Goal: Information Seeking & Learning: Learn about a topic

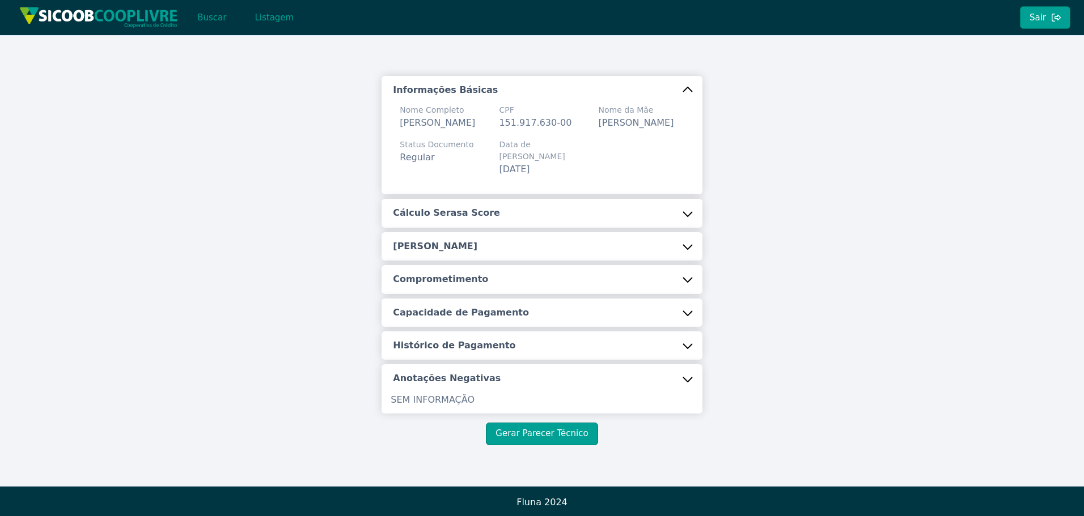
scroll to position [4, 0]
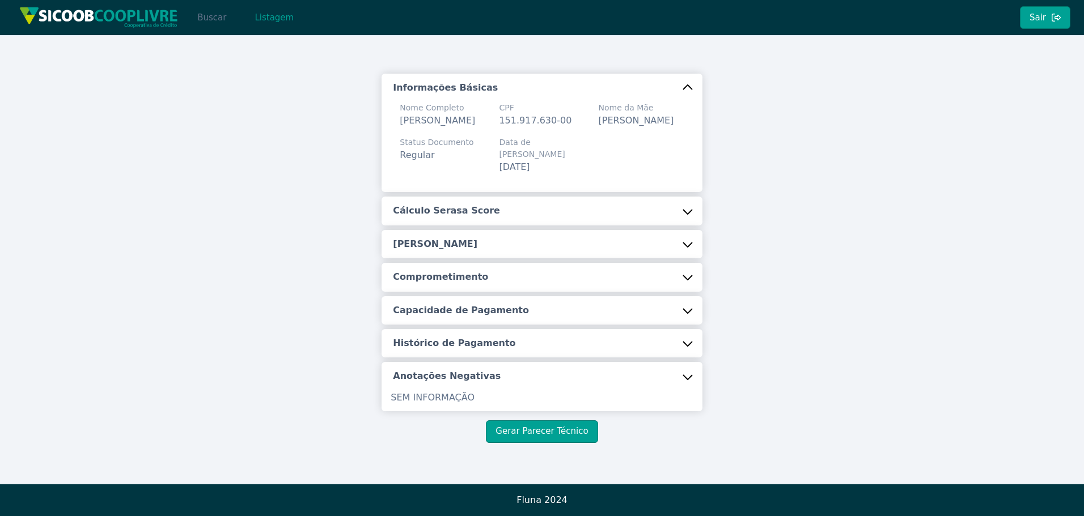
click at [200, 15] on button "Buscar" at bounding box center [212, 17] width 48 height 23
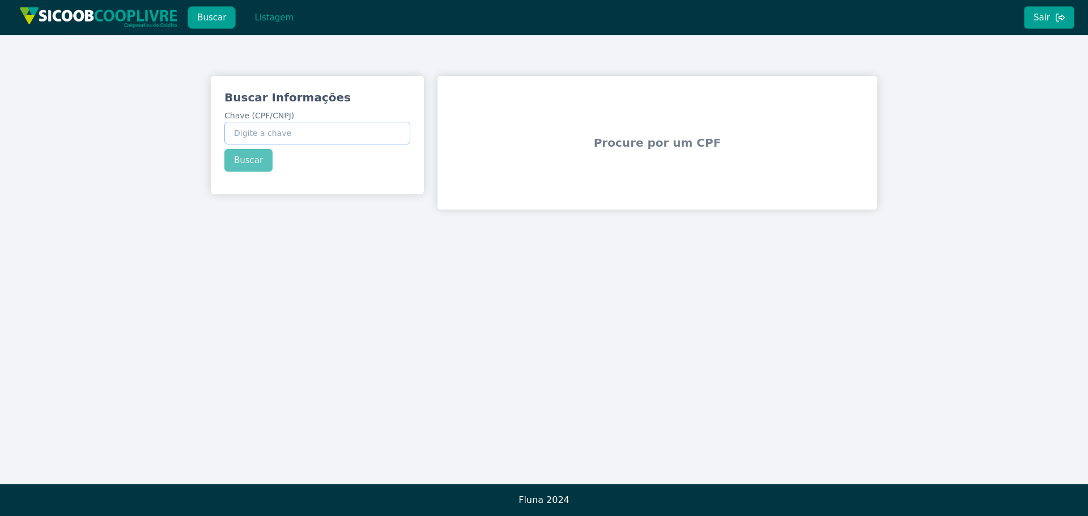
click at [325, 139] on input "Chave (CPF/CNPJ)" at bounding box center [317, 133] width 186 height 23
paste input "08.167.184/0001-90"
type input "08.167.184/0001-90"
click at [257, 160] on div "Buscar Informações Chave (CPF/CNPJ) 08.167.184/0001-90 Buscar" at bounding box center [317, 130] width 213 height 109
click at [248, 158] on button "Buscar" at bounding box center [248, 160] width 48 height 23
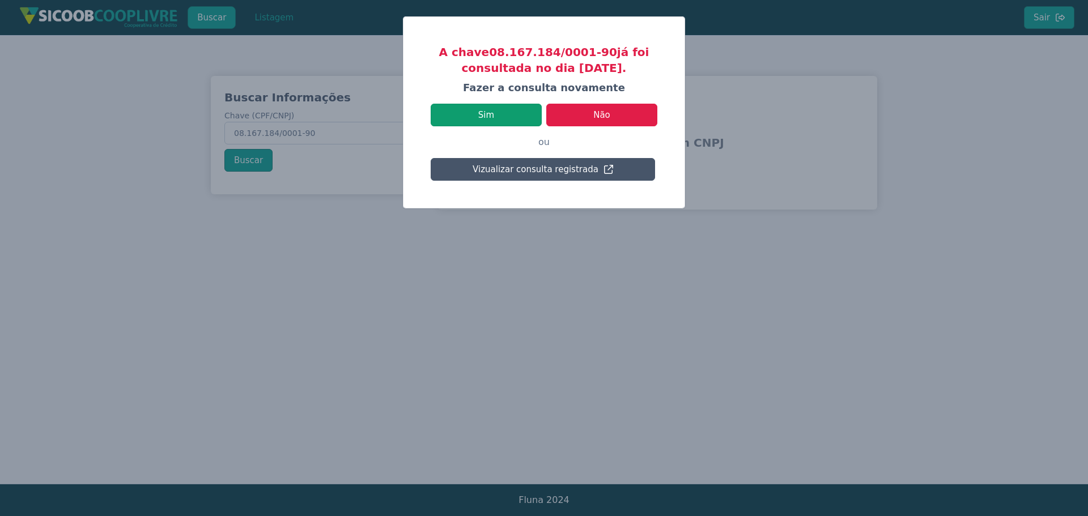
click at [527, 108] on button "Sim" at bounding box center [486, 115] width 111 height 23
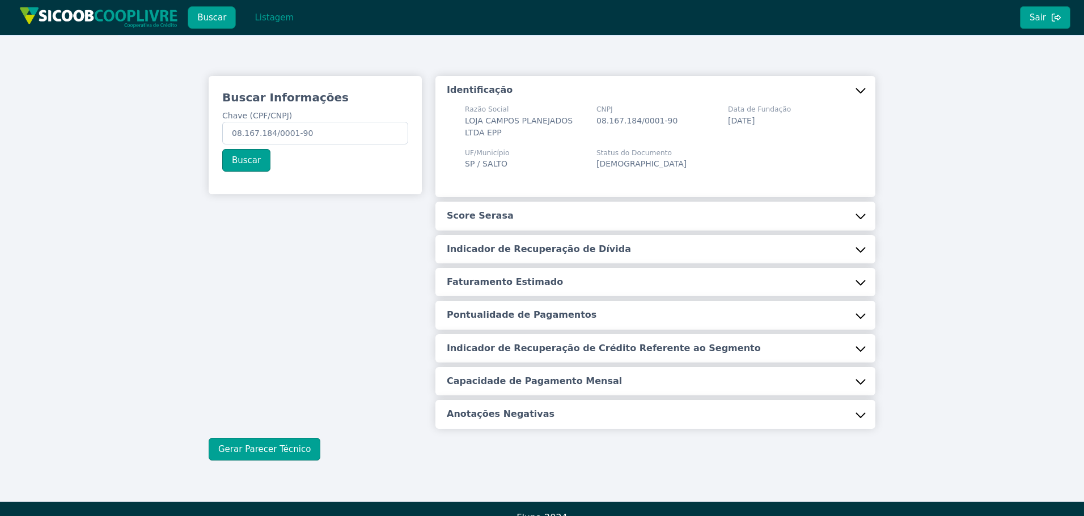
click at [514, 211] on button "Score Serasa" at bounding box center [655, 216] width 440 height 28
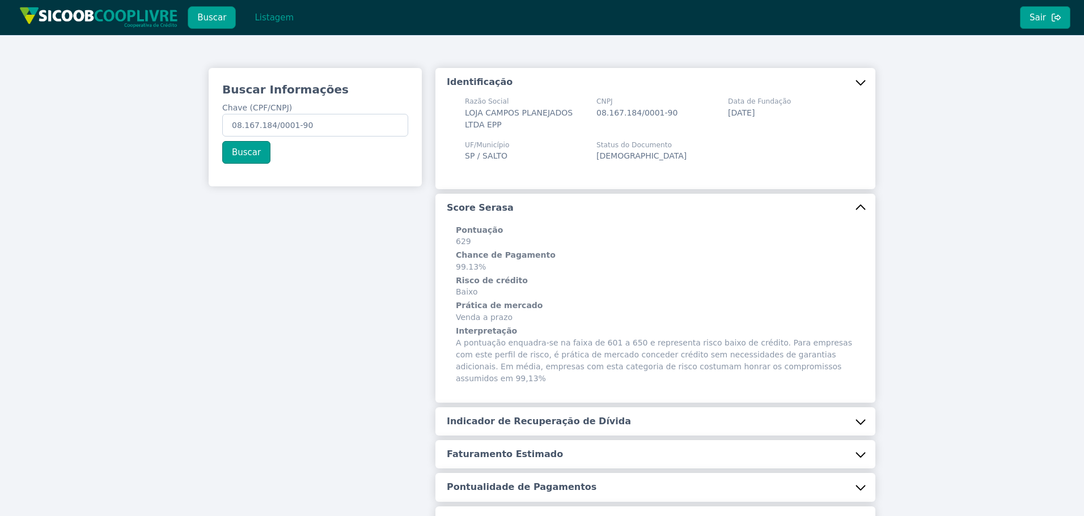
scroll to position [186, 0]
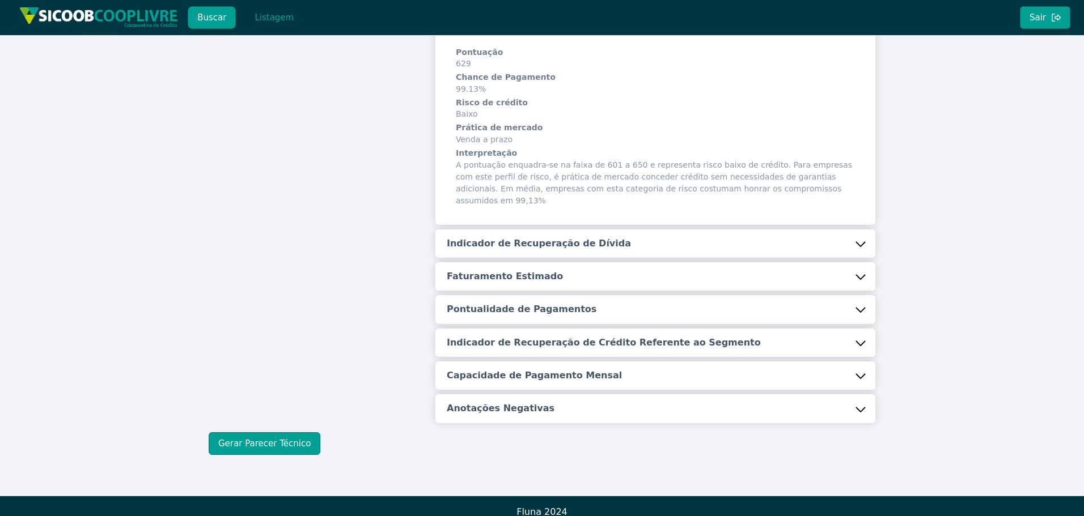
click at [516, 237] on h5 "Indicador de Recuperação de Dívida" at bounding box center [539, 243] width 184 height 12
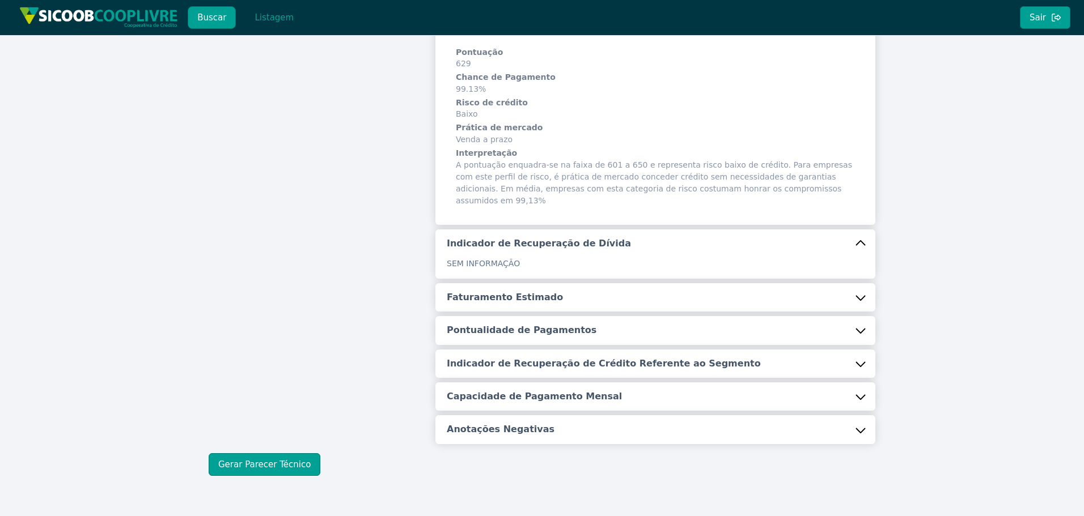
click at [506, 291] on h5 "Faturamento Estimado" at bounding box center [505, 297] width 116 height 12
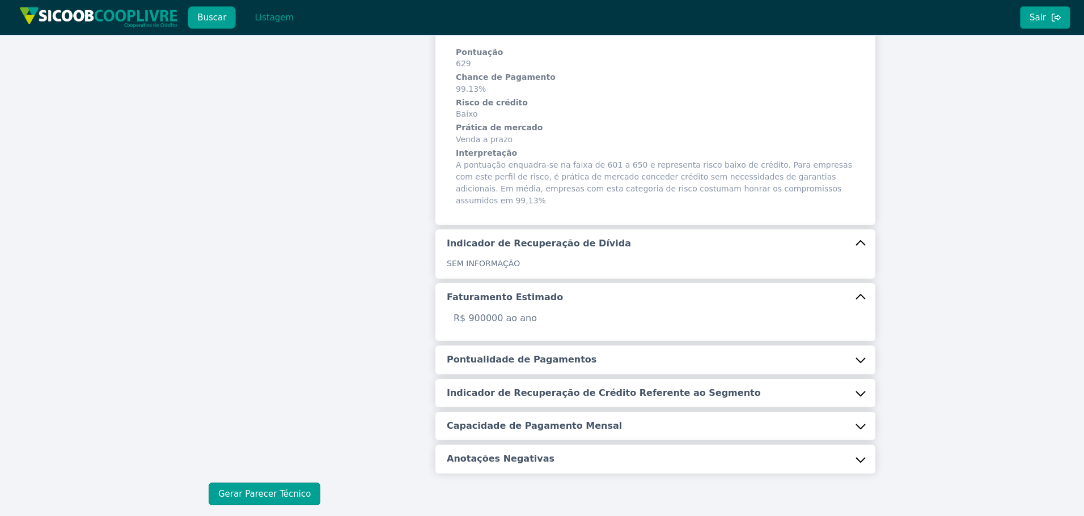
click at [510, 354] on h5 "Pontualidade de Pagamentos" at bounding box center [522, 360] width 150 height 12
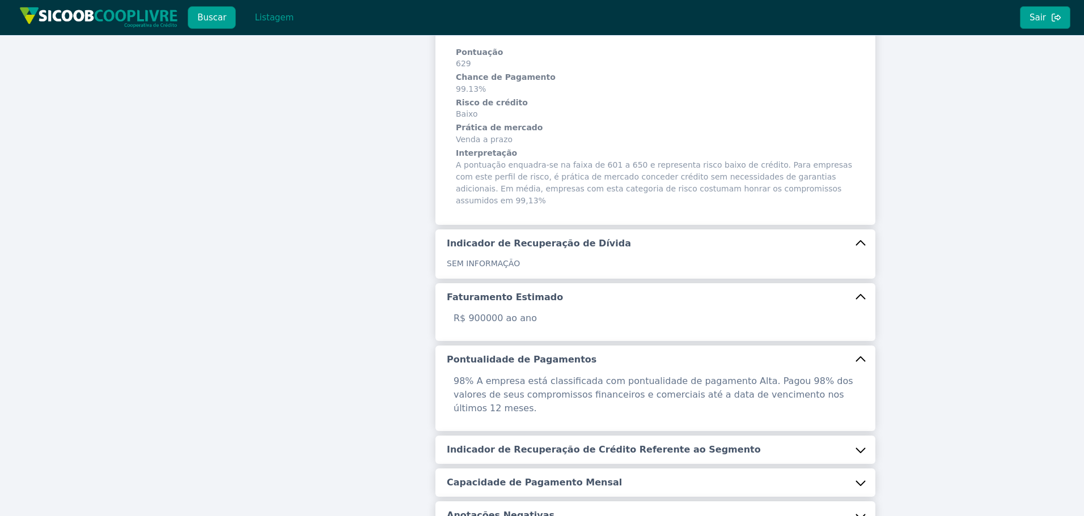
click at [540, 437] on button "Indicador de Recuperação de Crédito Referente ao Segmento" at bounding box center [655, 450] width 440 height 28
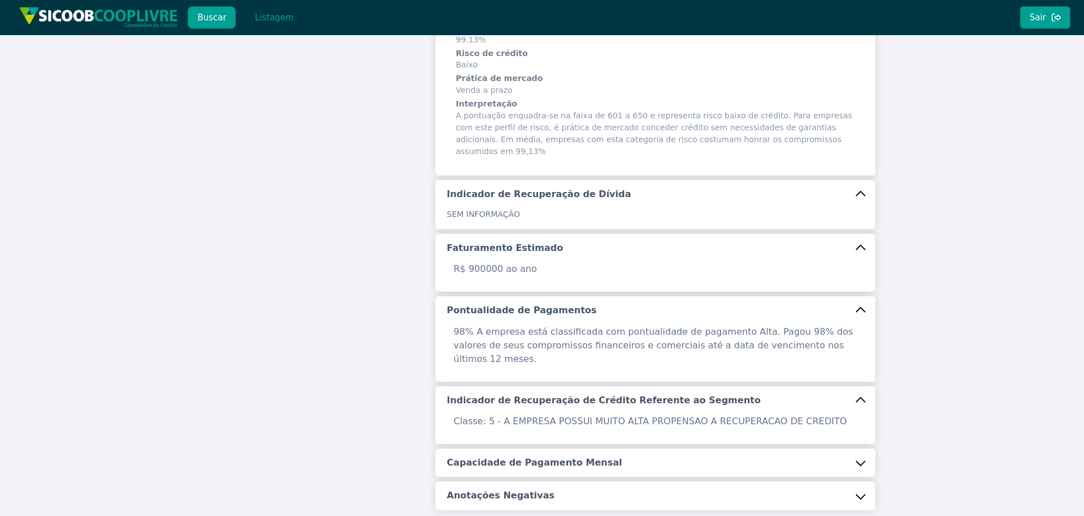
scroll to position [309, 0]
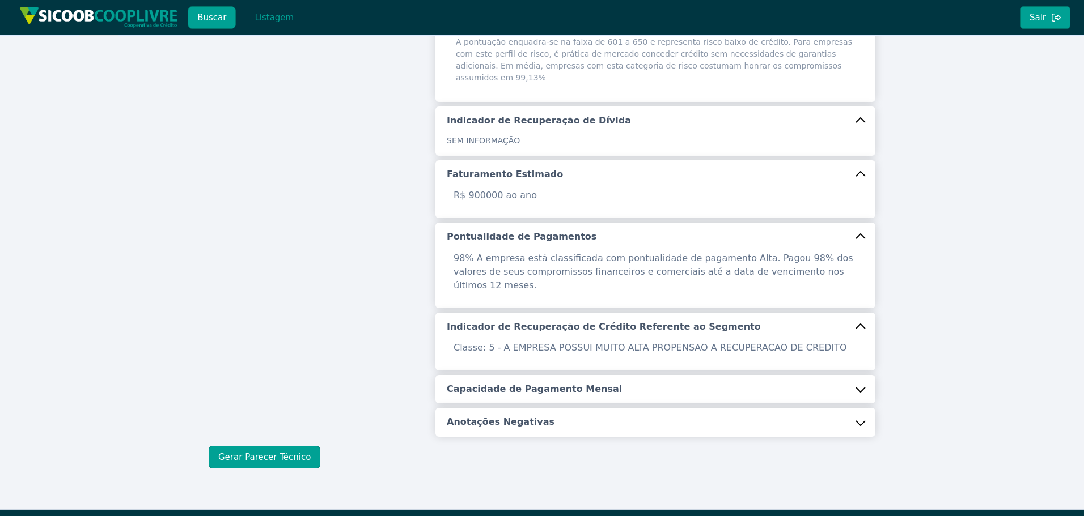
drag, startPoint x: 511, startPoint y: 366, endPoint x: 497, endPoint y: 412, distance: 48.0
click at [511, 383] on h5 "Capacidade de Pagamento Mensal" at bounding box center [534, 389] width 175 height 12
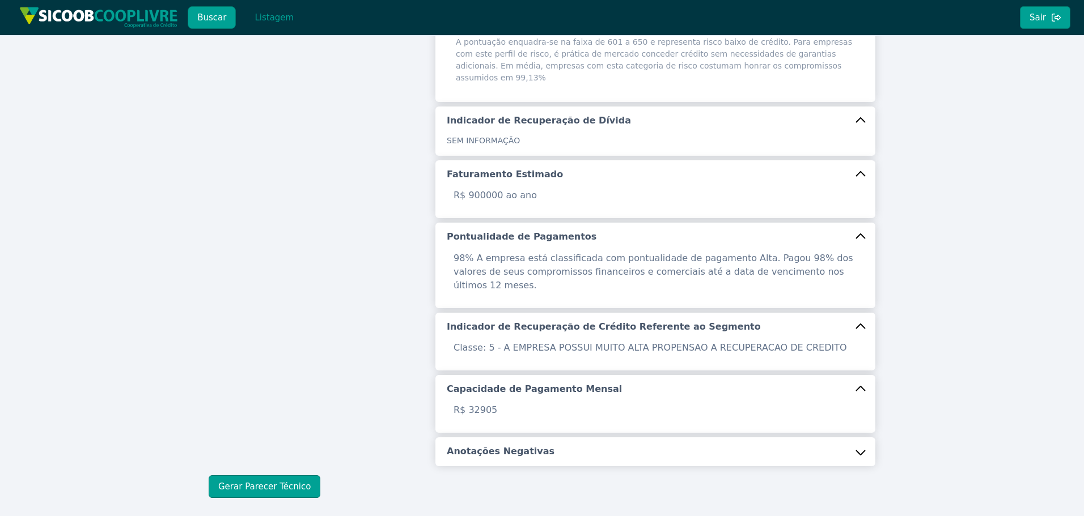
drag, startPoint x: 495, startPoint y: 418, endPoint x: 322, endPoint y: 368, distance: 179.9
click at [495, 438] on button "Anotações Negativas" at bounding box center [655, 452] width 440 height 28
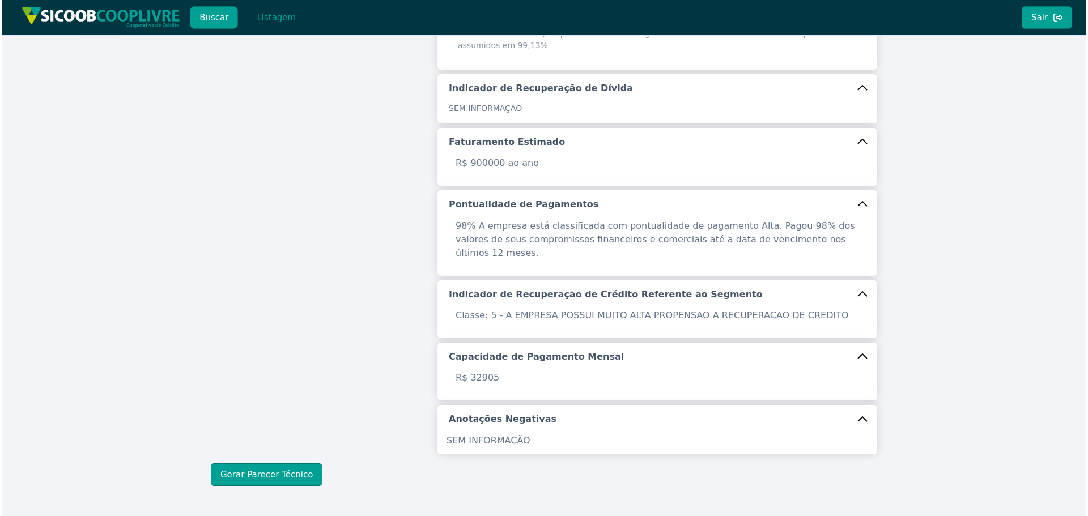
scroll to position [359, 0]
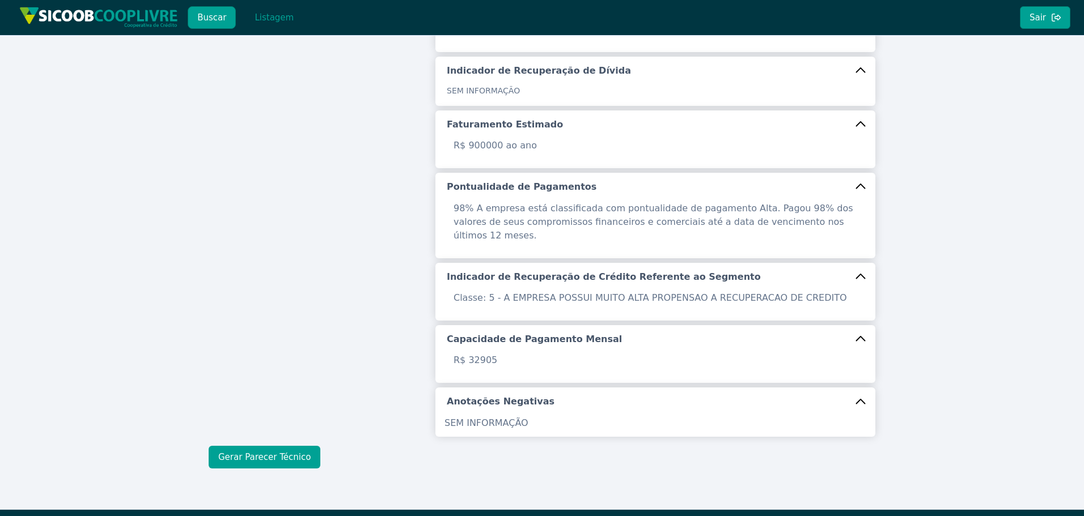
click at [290, 446] on button "Gerar Parecer Técnico" at bounding box center [265, 457] width 112 height 23
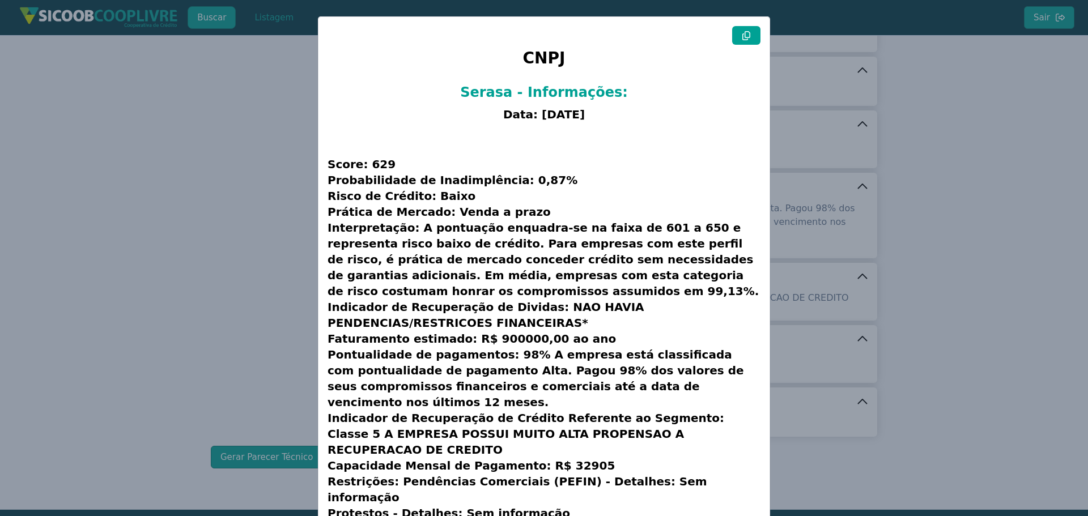
click at [739, 39] on button at bounding box center [746, 35] width 28 height 19
